Goal: Task Accomplishment & Management: Use online tool/utility

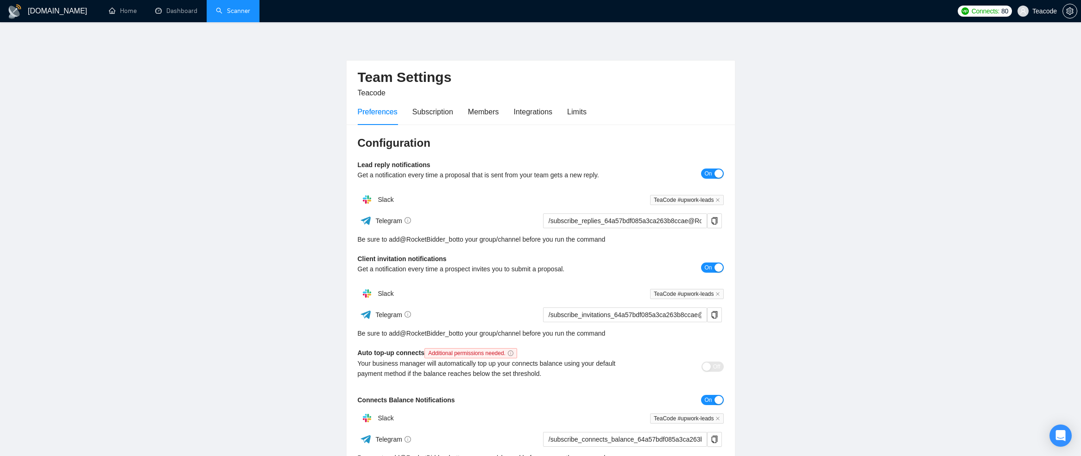
click at [234, 7] on link "Scanner" at bounding box center [233, 11] width 34 height 8
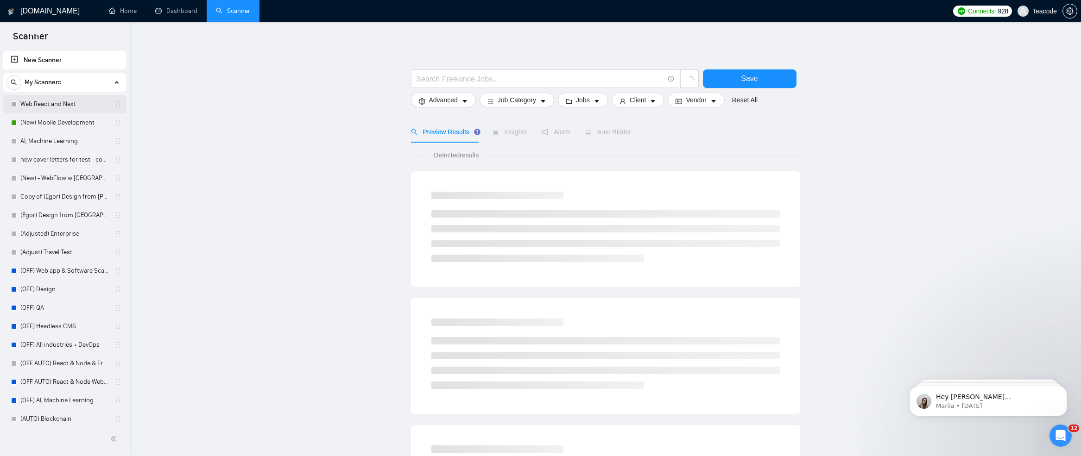
click at [63, 109] on link "Web React and Next" at bounding box center [64, 104] width 88 height 19
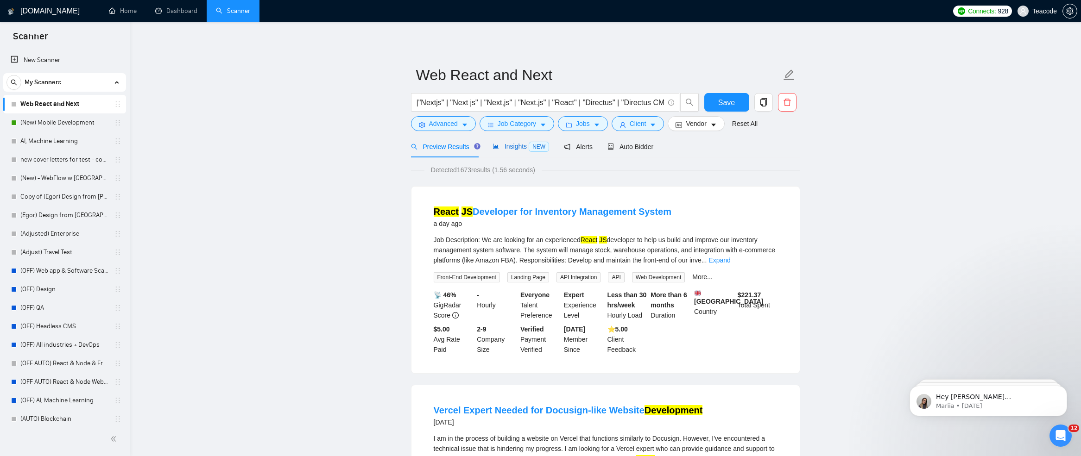
click at [529, 147] on span "Insights NEW" at bounding box center [521, 146] width 57 height 7
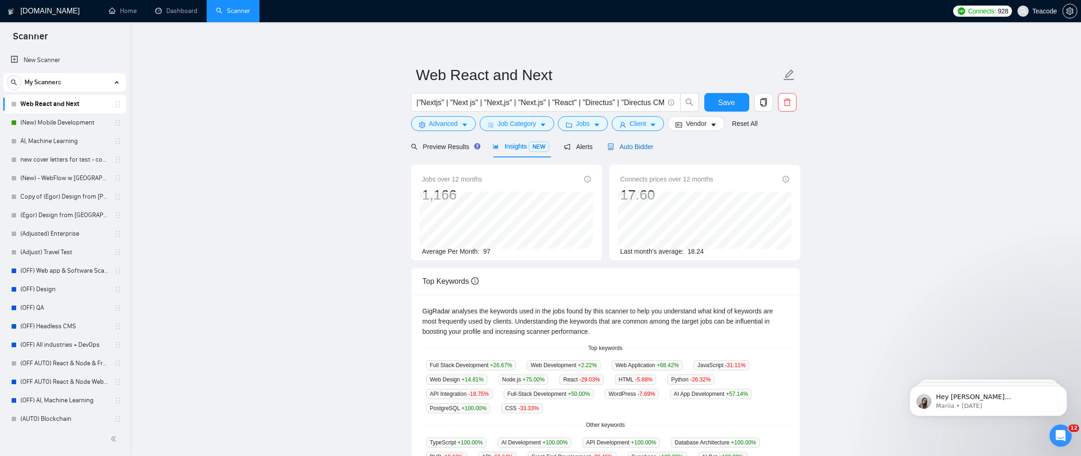
click at [650, 149] on span "Auto Bidder" at bounding box center [630, 146] width 46 height 7
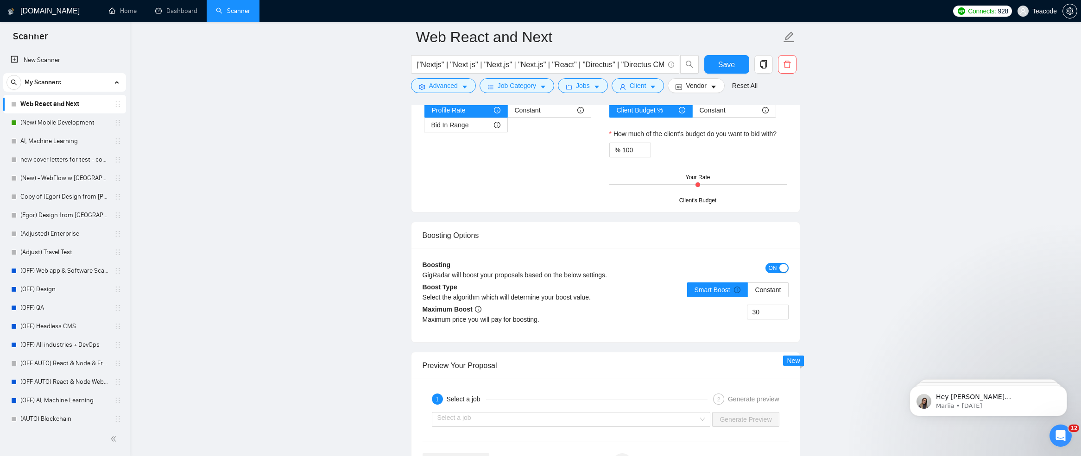
scroll to position [1527, 0]
click at [755, 313] on input "30" at bounding box center [767, 312] width 41 height 14
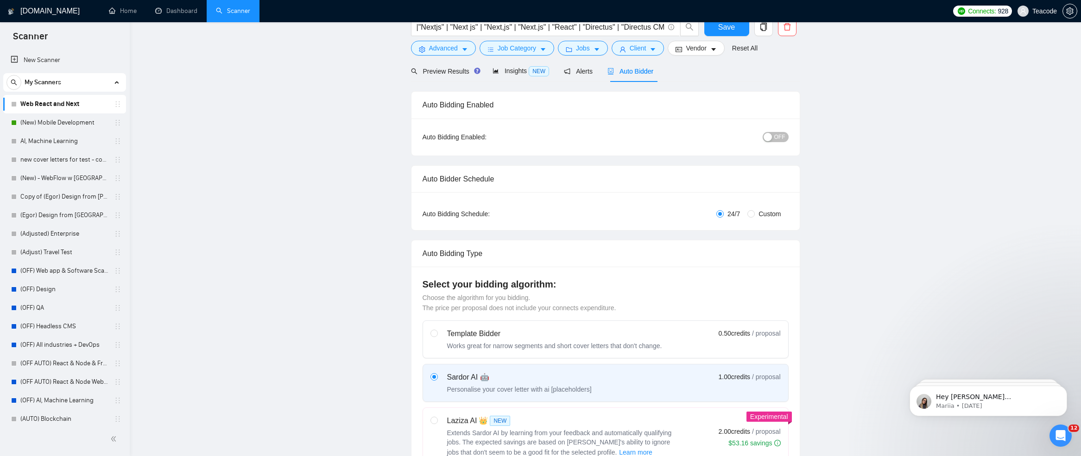
scroll to position [0, 0]
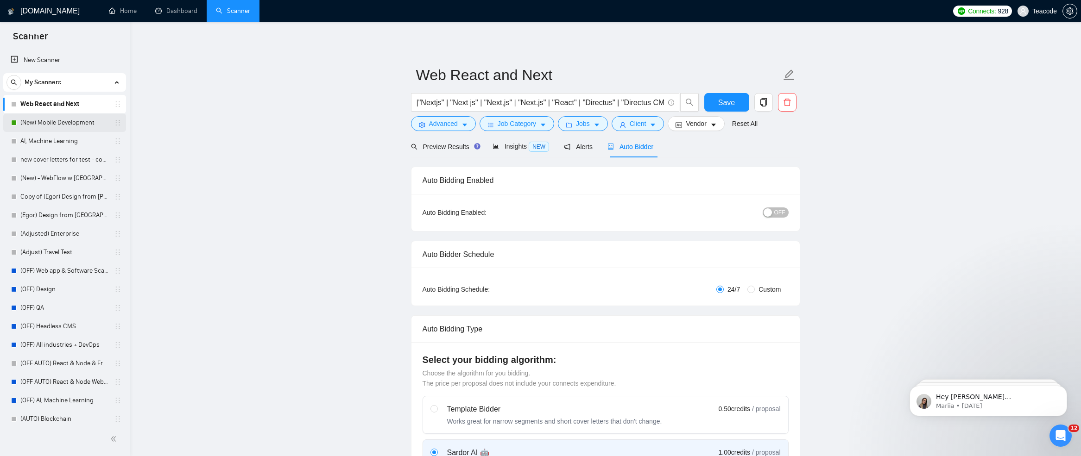
click at [86, 127] on link "(New) Mobile Development" at bounding box center [64, 123] width 88 height 19
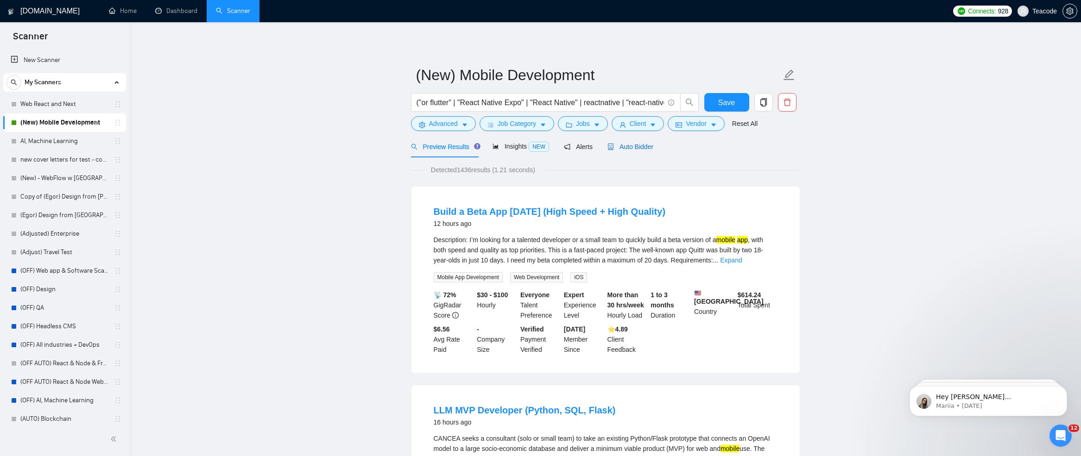
click at [622, 143] on span "Auto Bidder" at bounding box center [630, 146] width 46 height 7
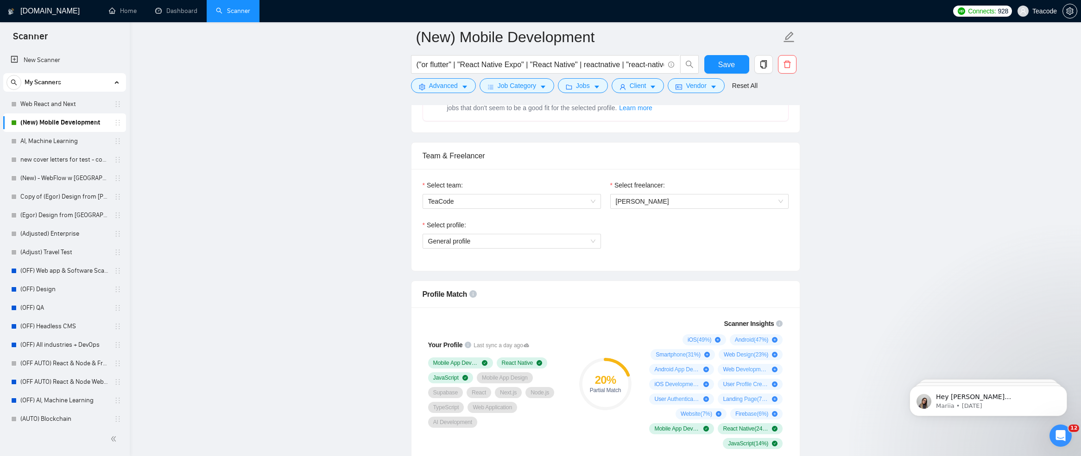
scroll to position [431, 0]
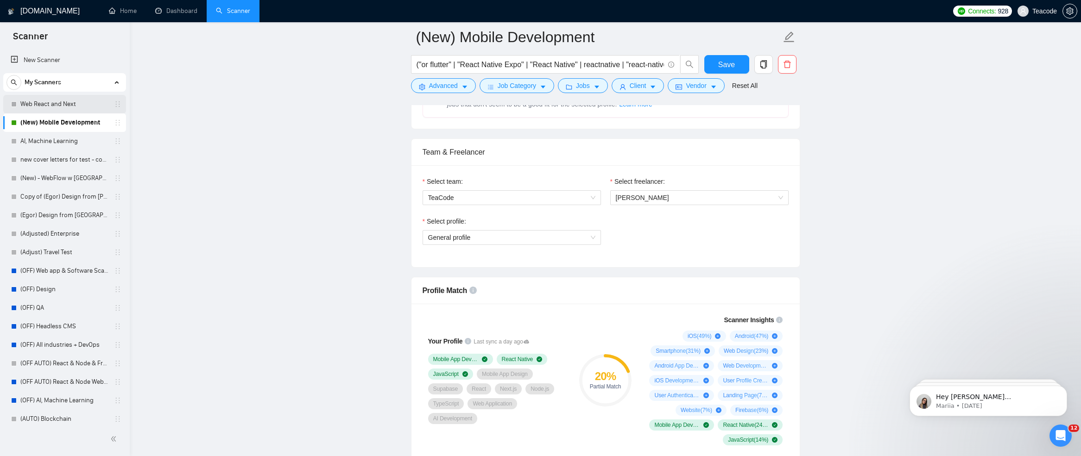
click at [52, 107] on link "Web React and Next" at bounding box center [64, 104] width 88 height 19
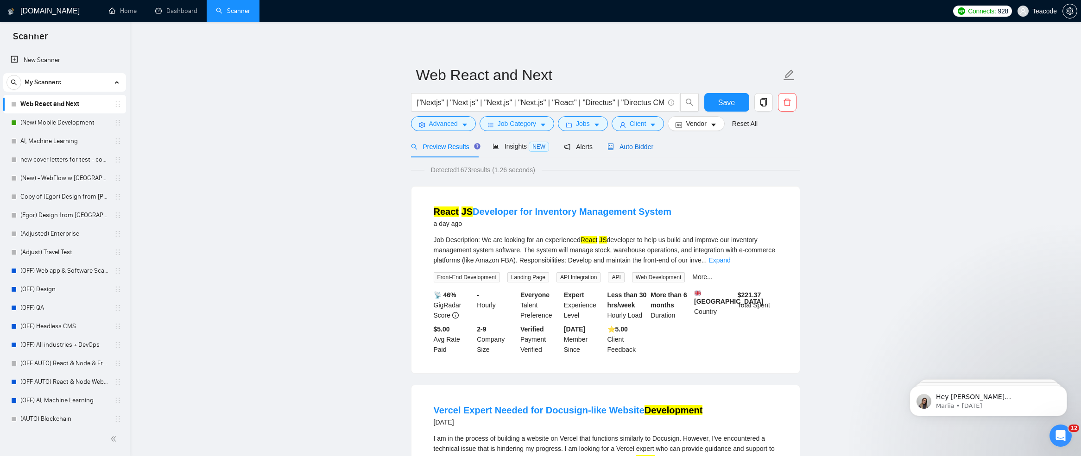
click at [637, 149] on span "Auto Bidder" at bounding box center [630, 146] width 46 height 7
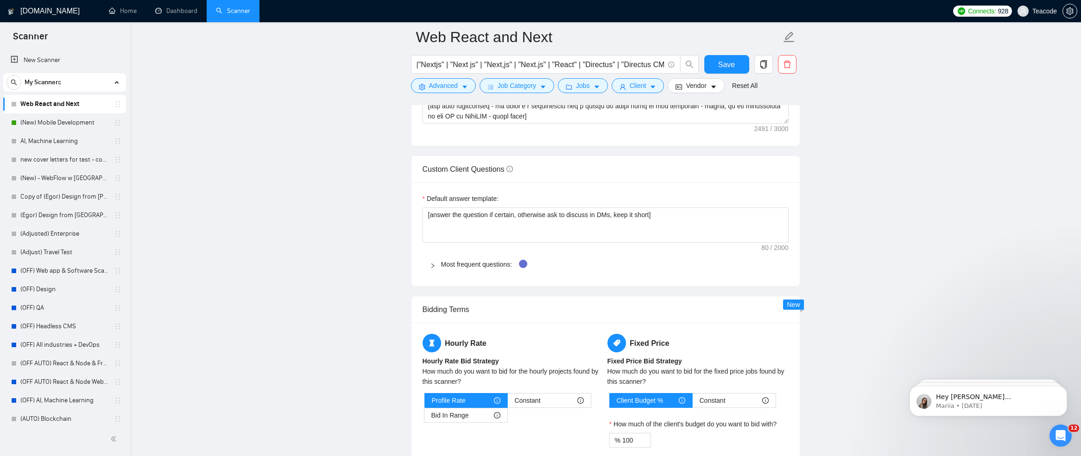
scroll to position [1226, 0]
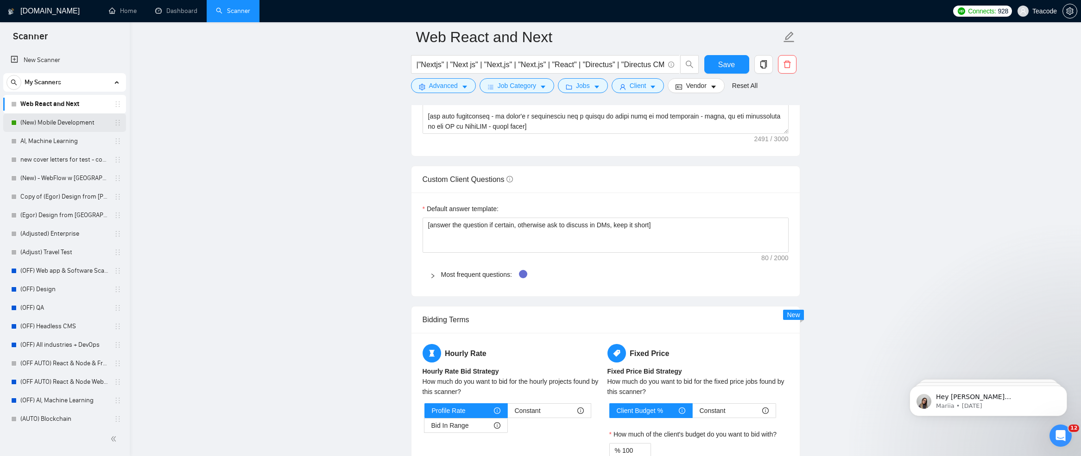
click at [70, 126] on link "(New) Mobile Development" at bounding box center [64, 123] width 88 height 19
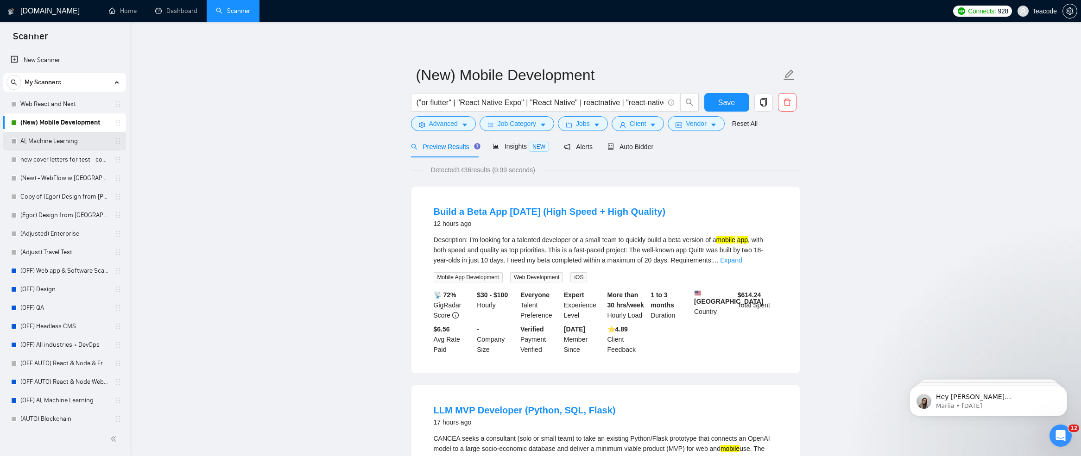
click at [57, 140] on link "AI, Machine Learning" at bounding box center [64, 141] width 88 height 19
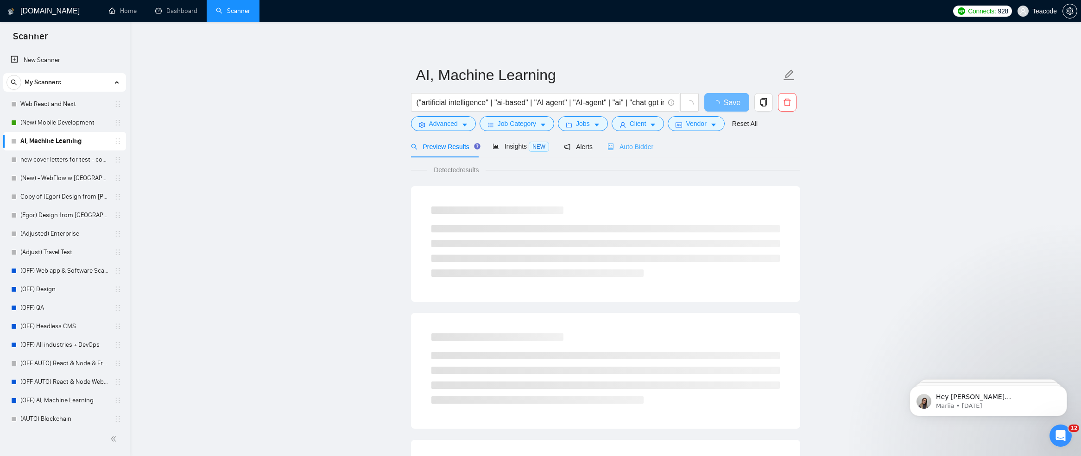
click at [635, 152] on div "Auto Bidder" at bounding box center [630, 147] width 46 height 22
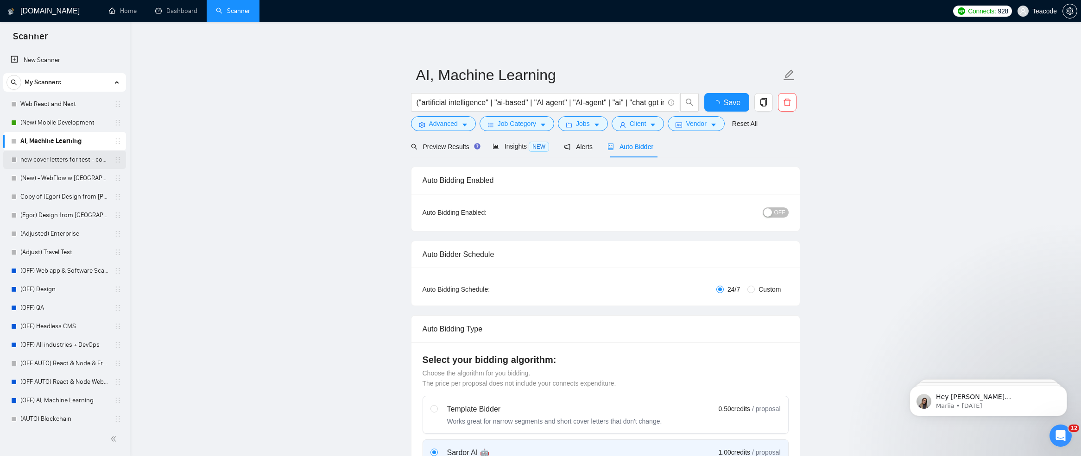
click at [74, 163] on link "new cover letters for test - could work better" at bounding box center [64, 160] width 88 height 19
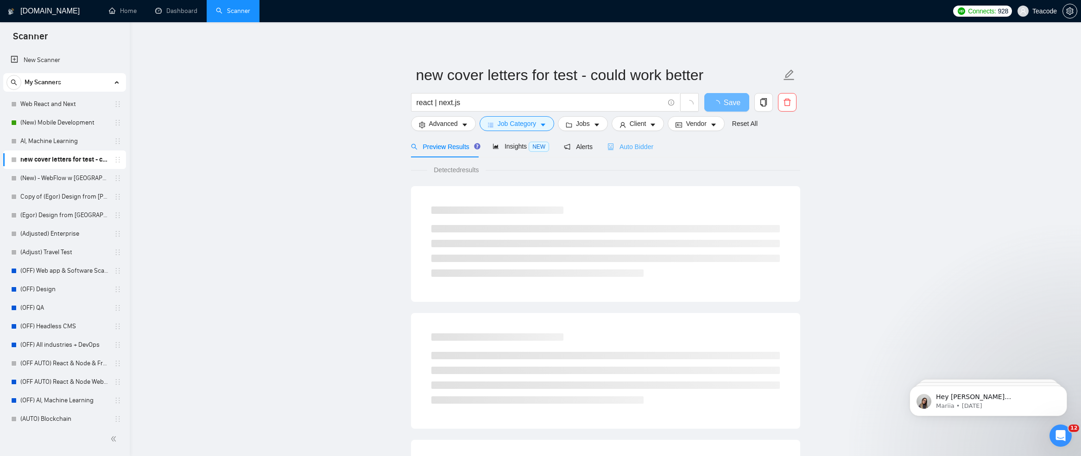
click at [645, 153] on div "Auto Bidder" at bounding box center [630, 147] width 46 height 22
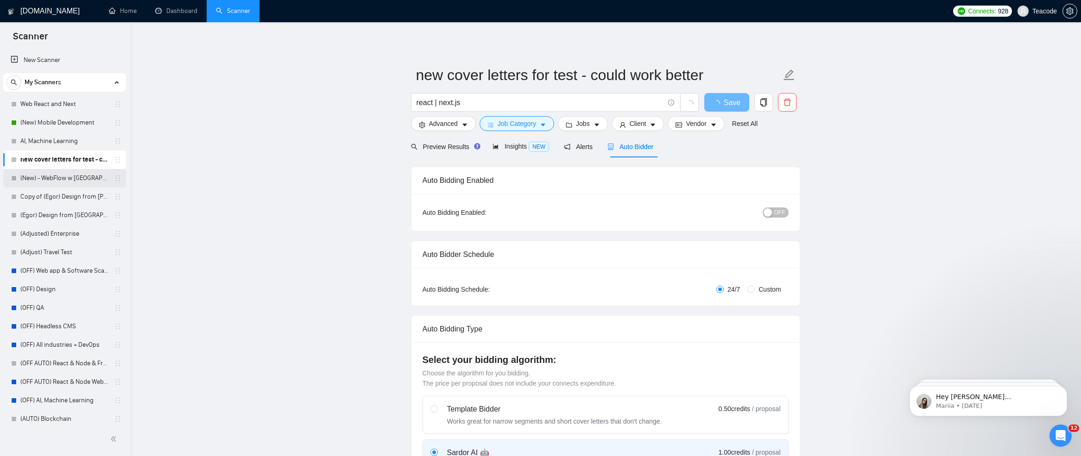
click at [90, 184] on link "(New) - WebFlow w [GEOGRAPHIC_DATA]" at bounding box center [64, 178] width 88 height 19
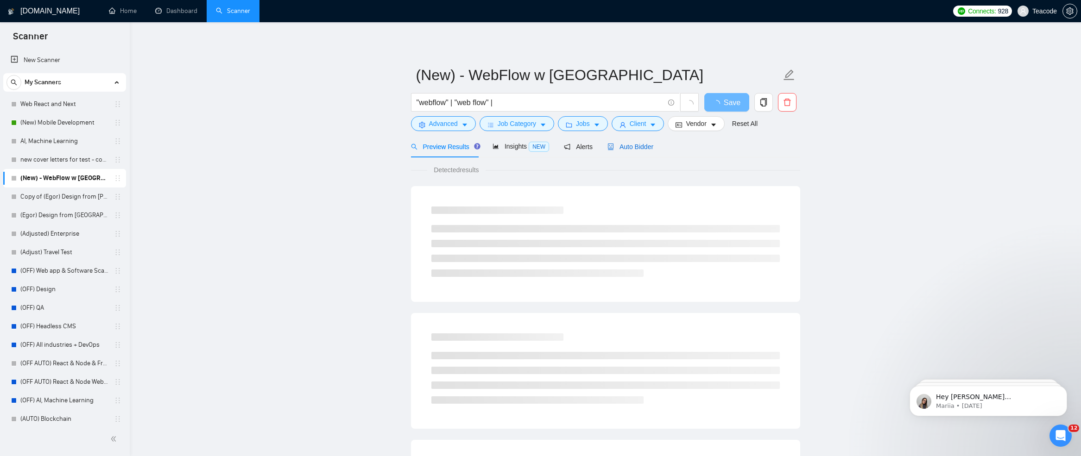
click at [634, 148] on span "Auto Bidder" at bounding box center [630, 146] width 46 height 7
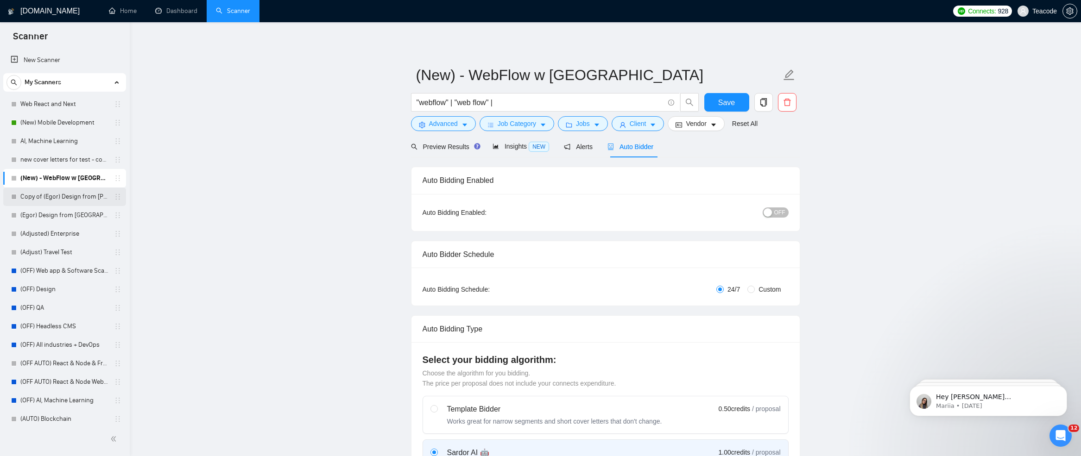
click at [40, 198] on link "Copy of (Egor) Design from [PERSON_NAME]" at bounding box center [64, 197] width 88 height 19
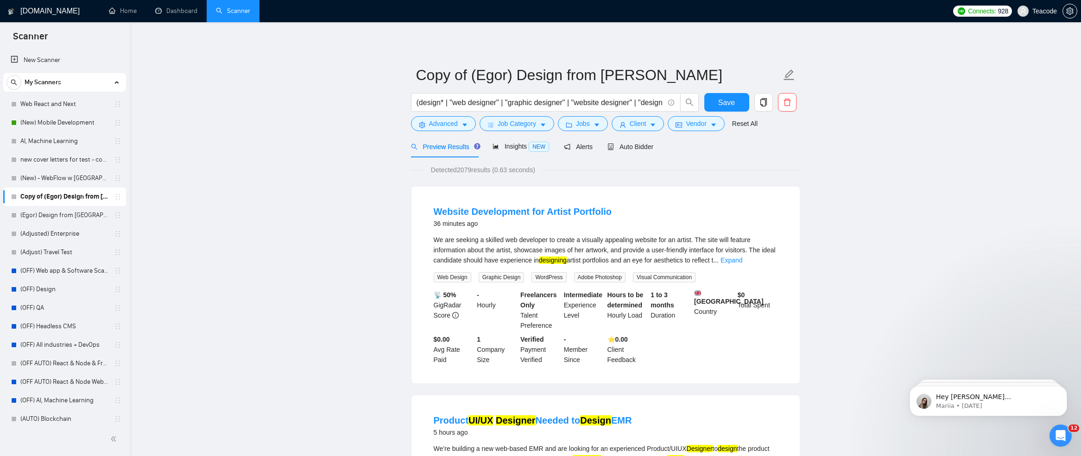
click at [116, 80] on div "My Scanners" at bounding box center [64, 82] width 116 height 19
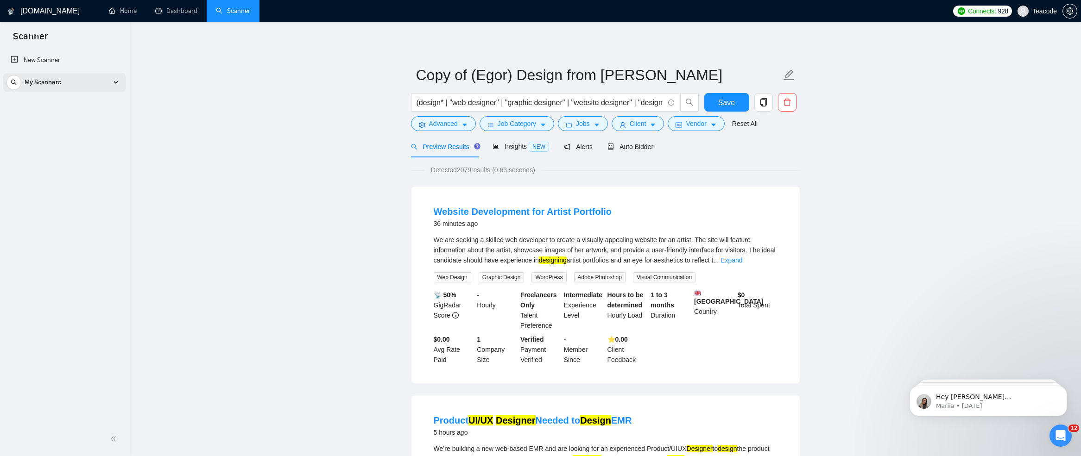
click at [116, 80] on div "My Scanners" at bounding box center [64, 82] width 116 height 19
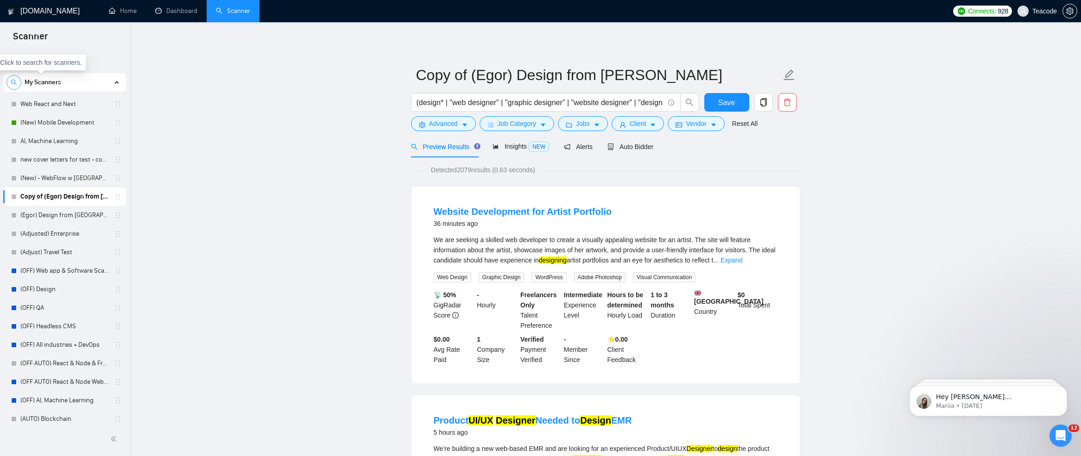
click at [12, 85] on icon "search" at bounding box center [14, 82] width 6 height 6
click at [12, 85] on input at bounding box center [64, 82] width 115 height 11
click at [164, 15] on link "Dashboard" at bounding box center [176, 11] width 42 height 8
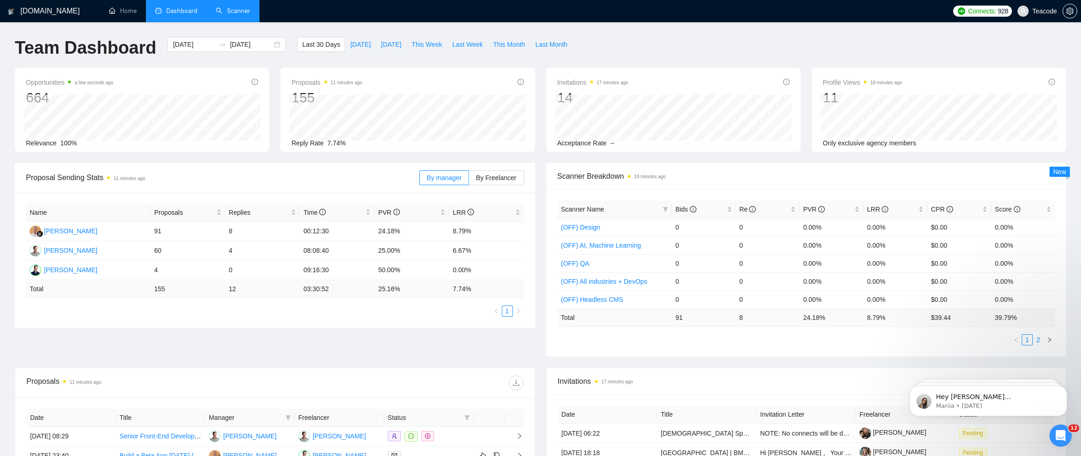
click at [1037, 342] on link "2" at bounding box center [1038, 340] width 10 height 10
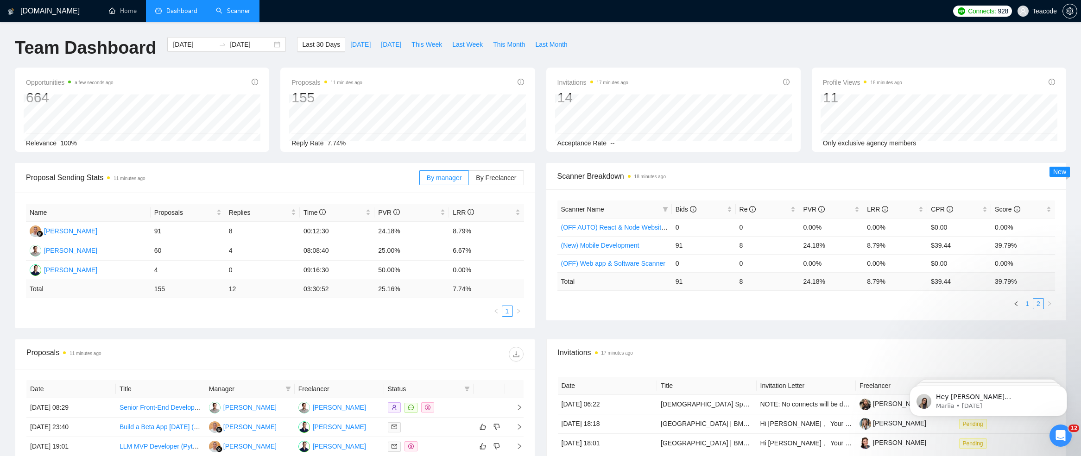
click at [1028, 304] on link "1" at bounding box center [1027, 304] width 10 height 10
